Goal: Information Seeking & Learning: Find specific fact

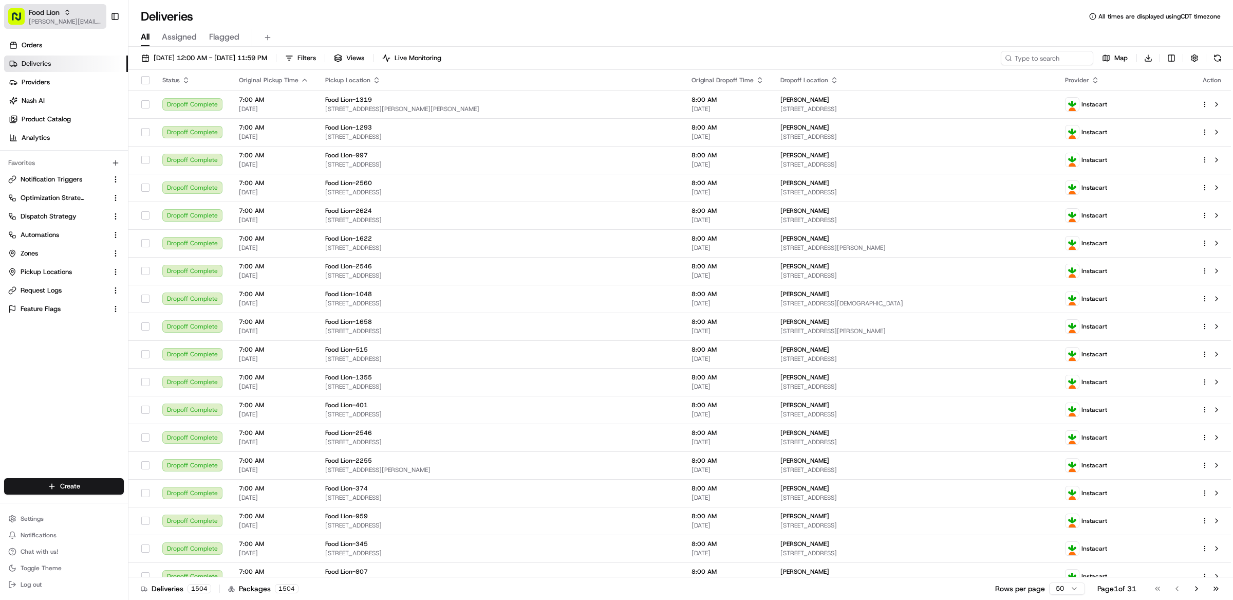
click at [58, 18] on span "[PERSON_NAME][EMAIL_ADDRESS][DOMAIN_NAME]" at bounding box center [65, 21] width 73 height 8
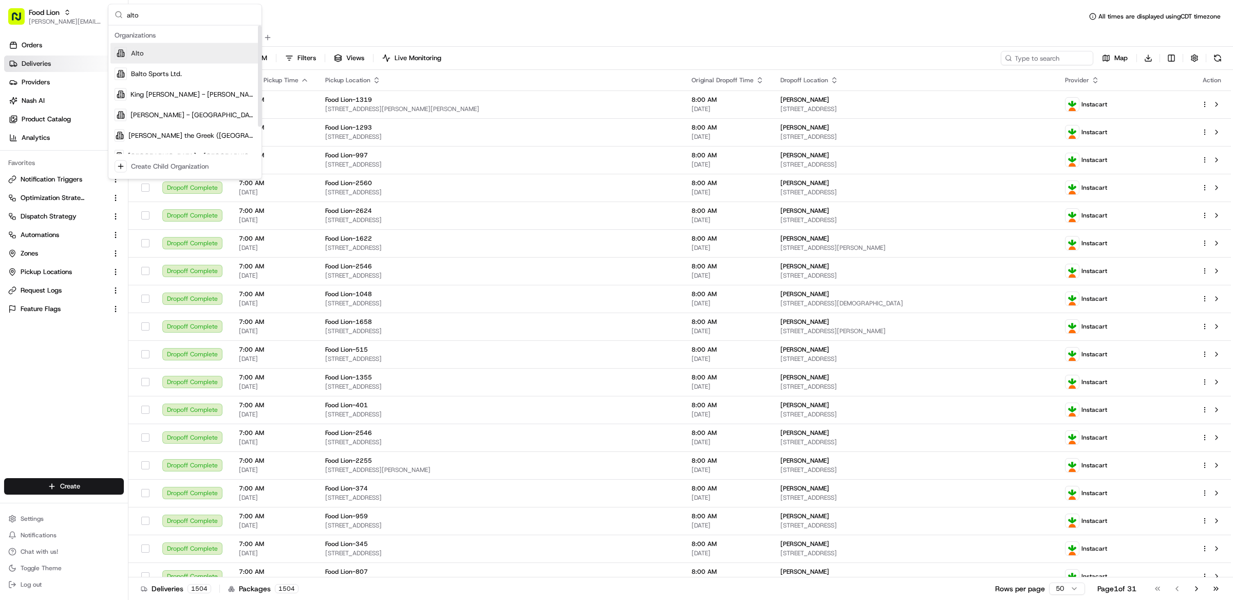
type input "alto"
click at [171, 49] on div "Alto" at bounding box center [184, 53] width 149 height 21
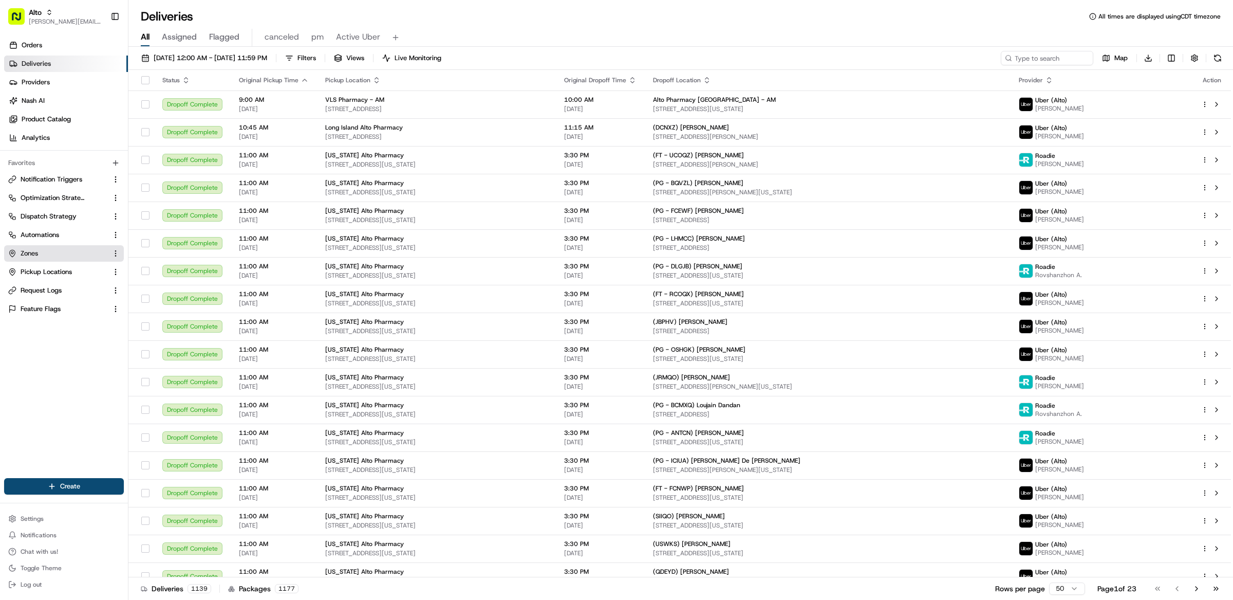
click at [59, 252] on link "Zones" at bounding box center [57, 253] width 99 height 9
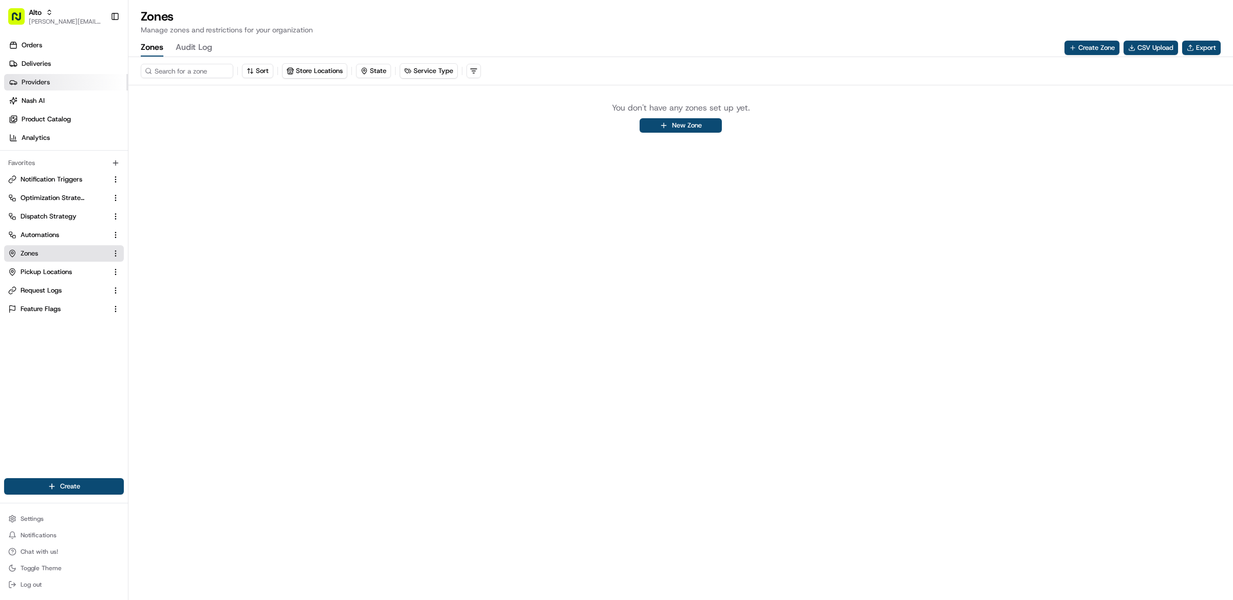
click at [41, 83] on span "Providers" at bounding box center [36, 82] width 28 height 9
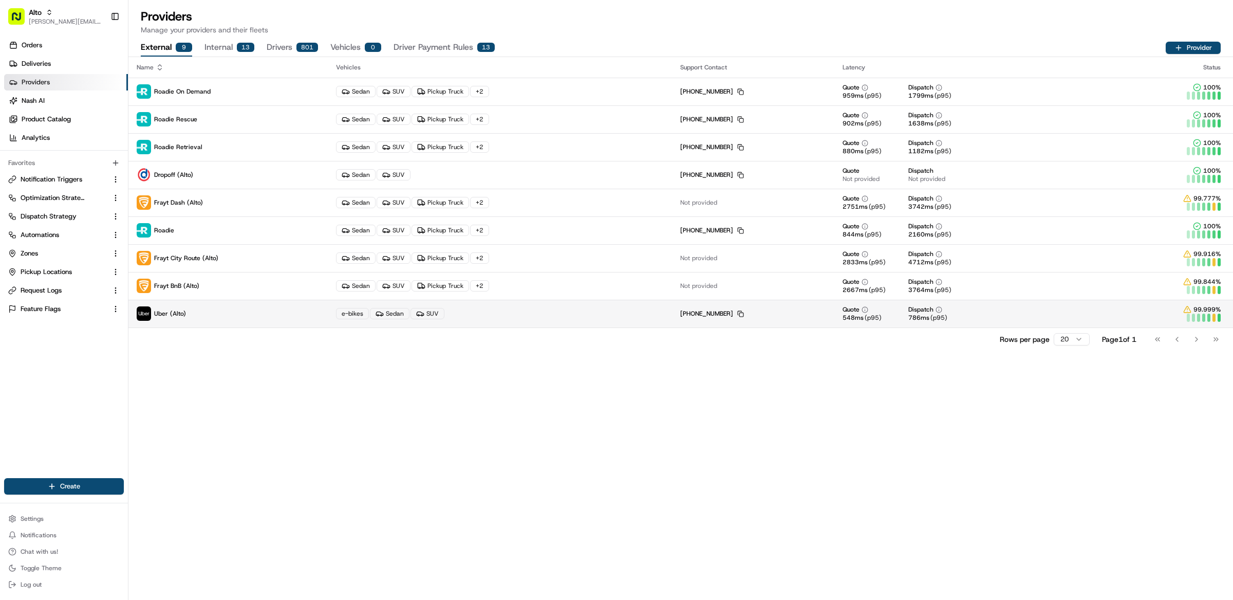
click at [214, 316] on p "Uber (Alto)" at bounding box center [228, 313] width 183 height 14
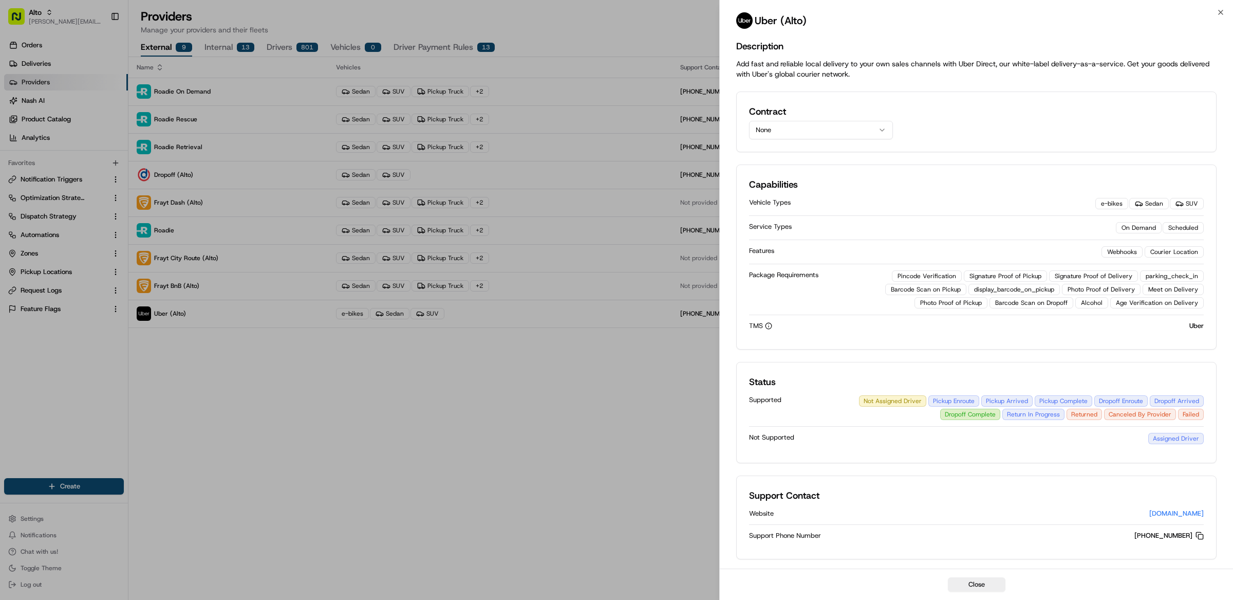
click at [823, 136] on button "None" at bounding box center [821, 130] width 144 height 18
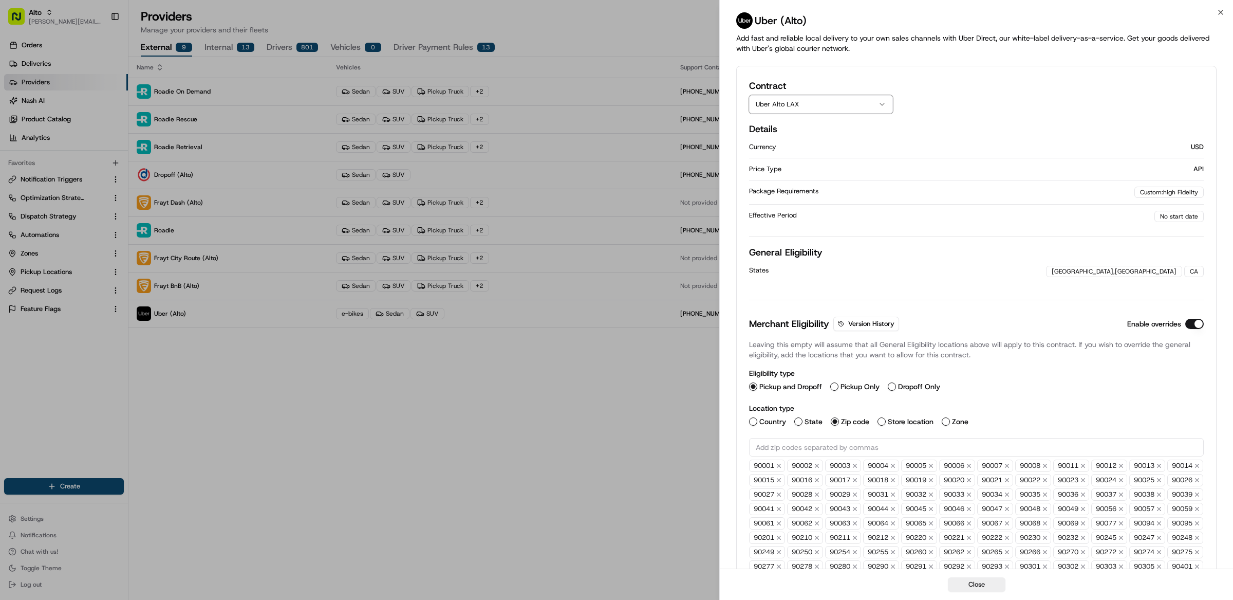
scroll to position [264, 0]
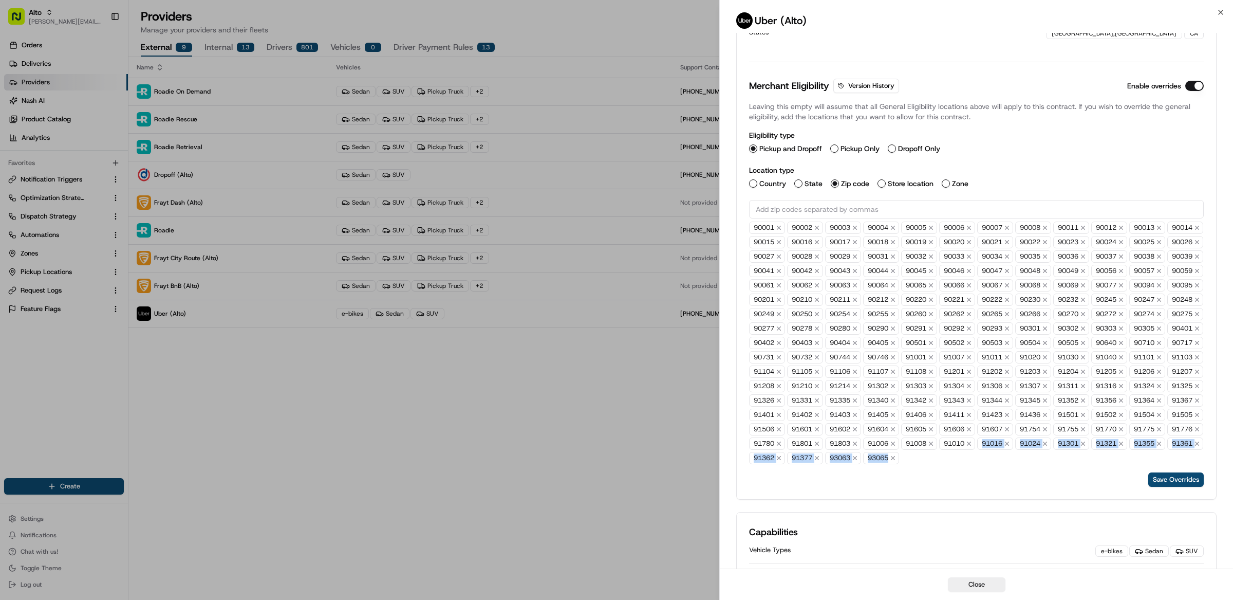
drag, startPoint x: 1110, startPoint y: 474, endPoint x: 1106, endPoint y: 470, distance: 6.2
click at [1106, 464] on div "90001 90002 90003 90004 90005 90006 90007 90008 90011 90012 90013 90014 90015 9…" at bounding box center [976, 342] width 455 height 243
click at [1108, 486] on div "Merchant Eligibility Version History Enable overrides Leaving this empty will a…" at bounding box center [976, 283] width 455 height 408
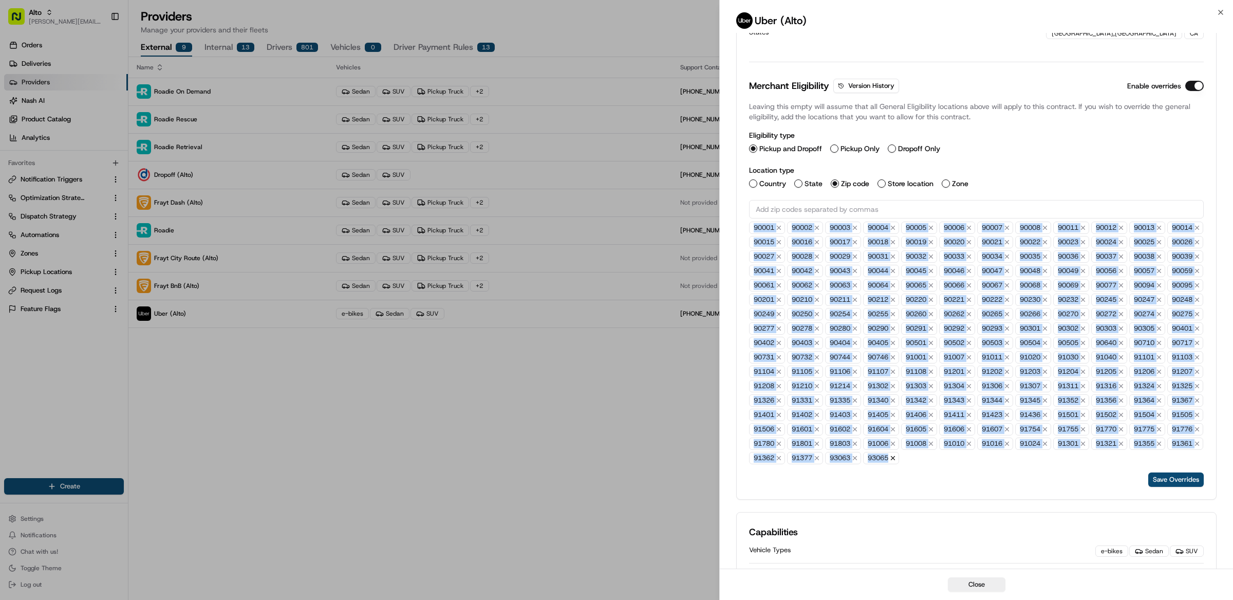
drag, startPoint x: 755, startPoint y: 227, endPoint x: 1093, endPoint y: 477, distance: 420.6
click at [1093, 464] on div "90001 90002 90003 90004 90005 90006 90007 90008 90011 90012 90013 90014 90015 9…" at bounding box center [976, 342] width 455 height 243
copy div "90001 90002 90003 90004 90005 90006 90007 90008 90011 90012 90013 90014 90015 9…"
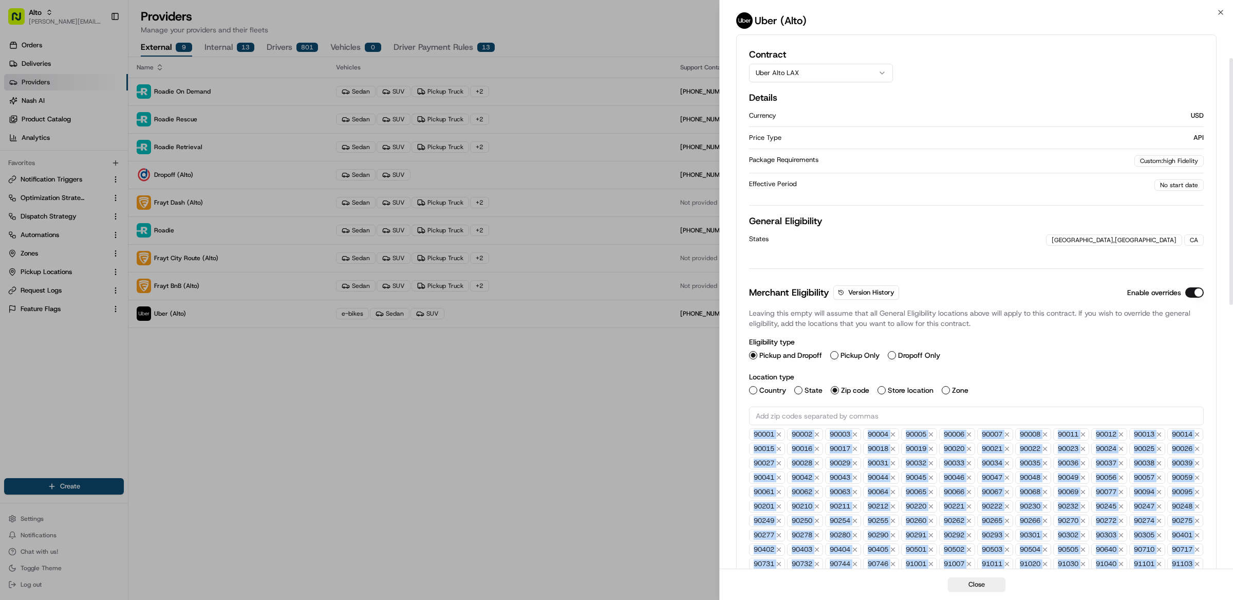
scroll to position [54, 0]
click at [804, 68] on button "Uber Alto LAX" at bounding box center [821, 75] width 144 height 18
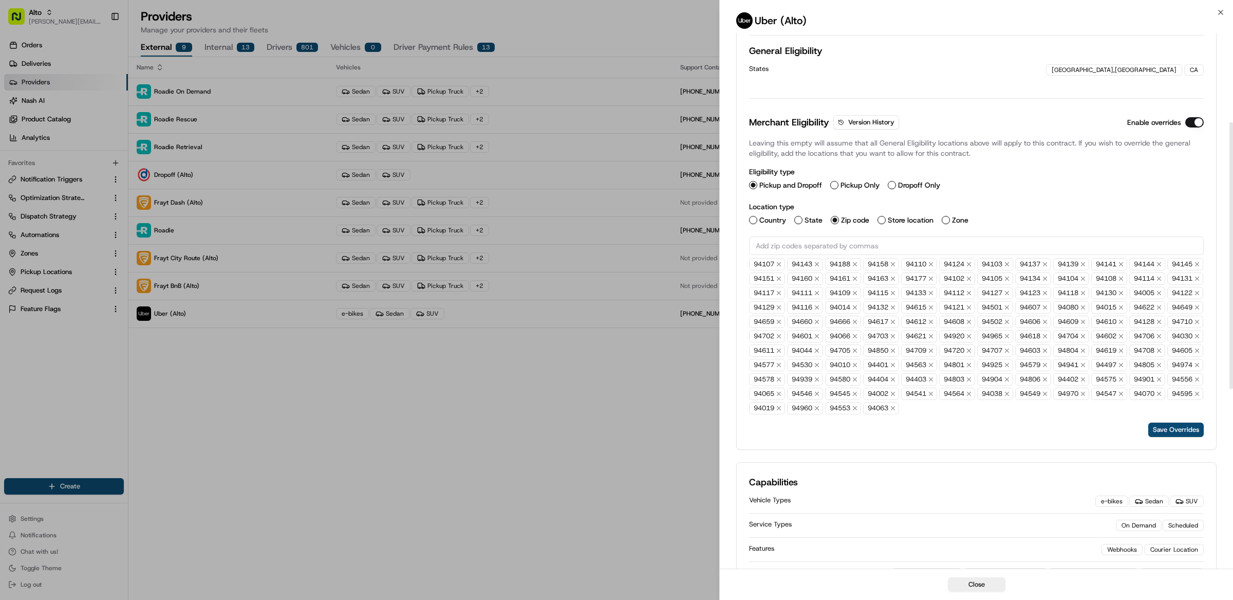
scroll to position [305, 0]
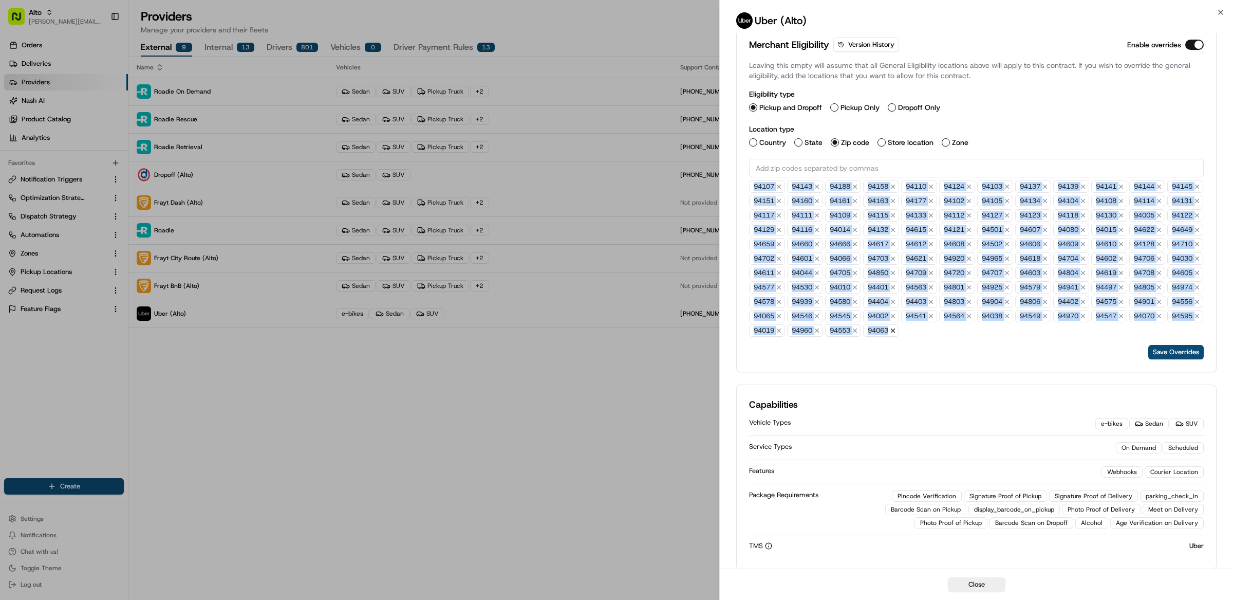
drag, startPoint x: 754, startPoint y: 190, endPoint x: 855, endPoint y: 350, distance: 189.1
click at [855, 337] on div "94107 94143 94188 94158 94110 94124 94103 94137 94139 94141 94144 94145 94151 9…" at bounding box center [976, 258] width 455 height 156
copy div "94107 94143 94188 94158 94110 94124 94103 94137 94139 94141 94144 94145 94151 9…"
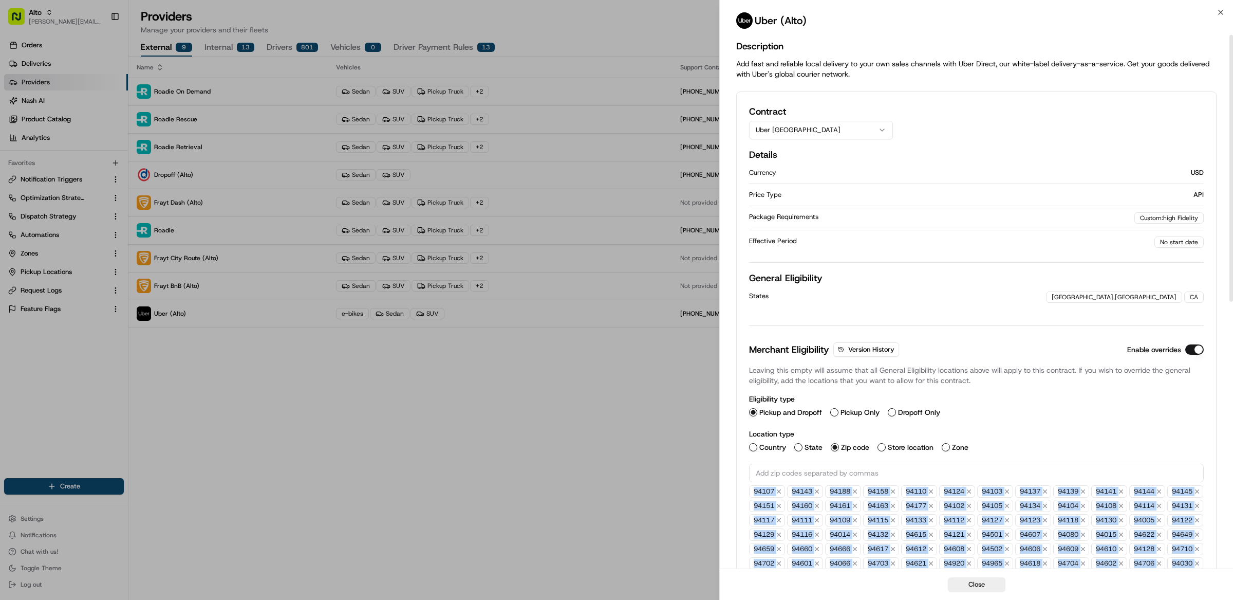
scroll to position [540, 0]
